Goal: Task Accomplishment & Management: Check status

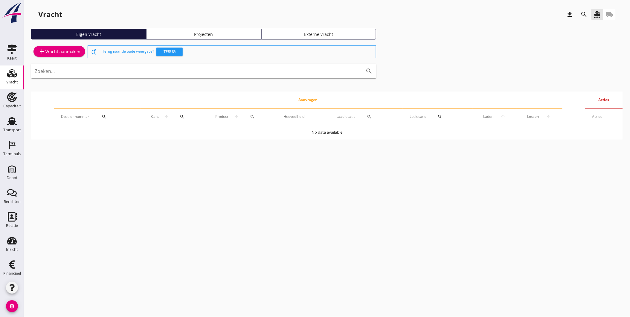
click at [430, 59] on div "add Vracht aanmaken switch_access_shortcut Terug naar de oude weergave? Terug Z…" at bounding box center [327, 91] width 592 height 95
click at [11, 125] on icon "Transport" at bounding box center [12, 121] width 10 height 10
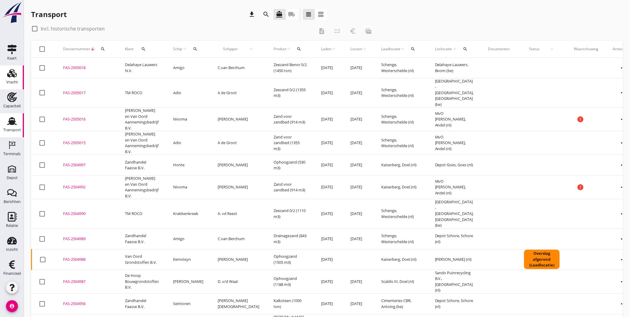
click at [8, 78] on div "Vracht" at bounding box center [12, 82] width 12 height 8
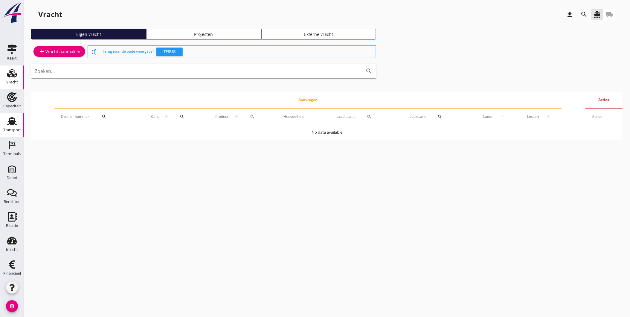
click at [13, 127] on div "Transport" at bounding box center [12, 130] width 18 height 8
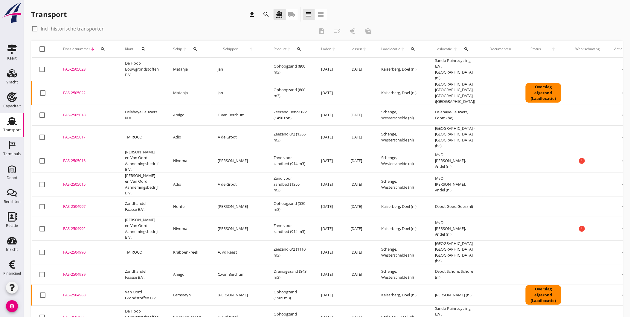
click at [526, 87] on div "Overslag afgerond (Laadlocatie)" at bounding box center [544, 92] width 36 height 19
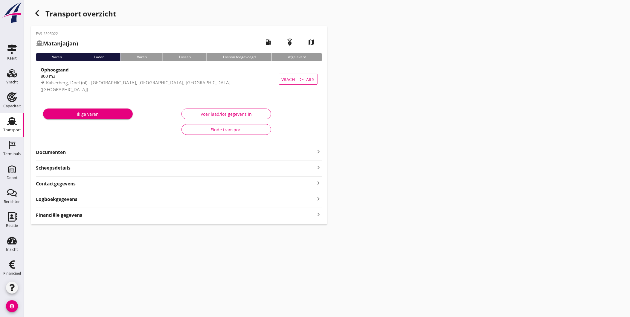
click at [216, 152] on strong "Documenten" at bounding box center [175, 152] width 279 height 7
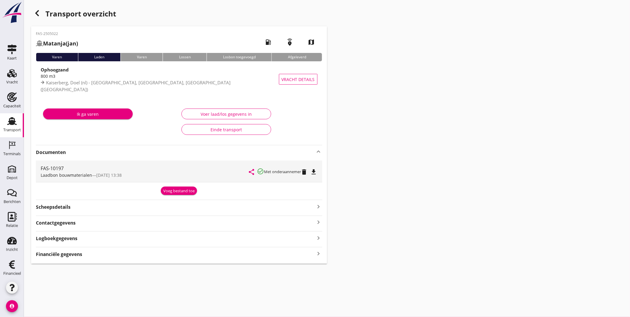
click at [316, 171] on icon "file_download" at bounding box center [314, 171] width 7 height 7
click at [14, 125] on div "Transport" at bounding box center [12, 121] width 14 height 10
